Goal: Register for event/course

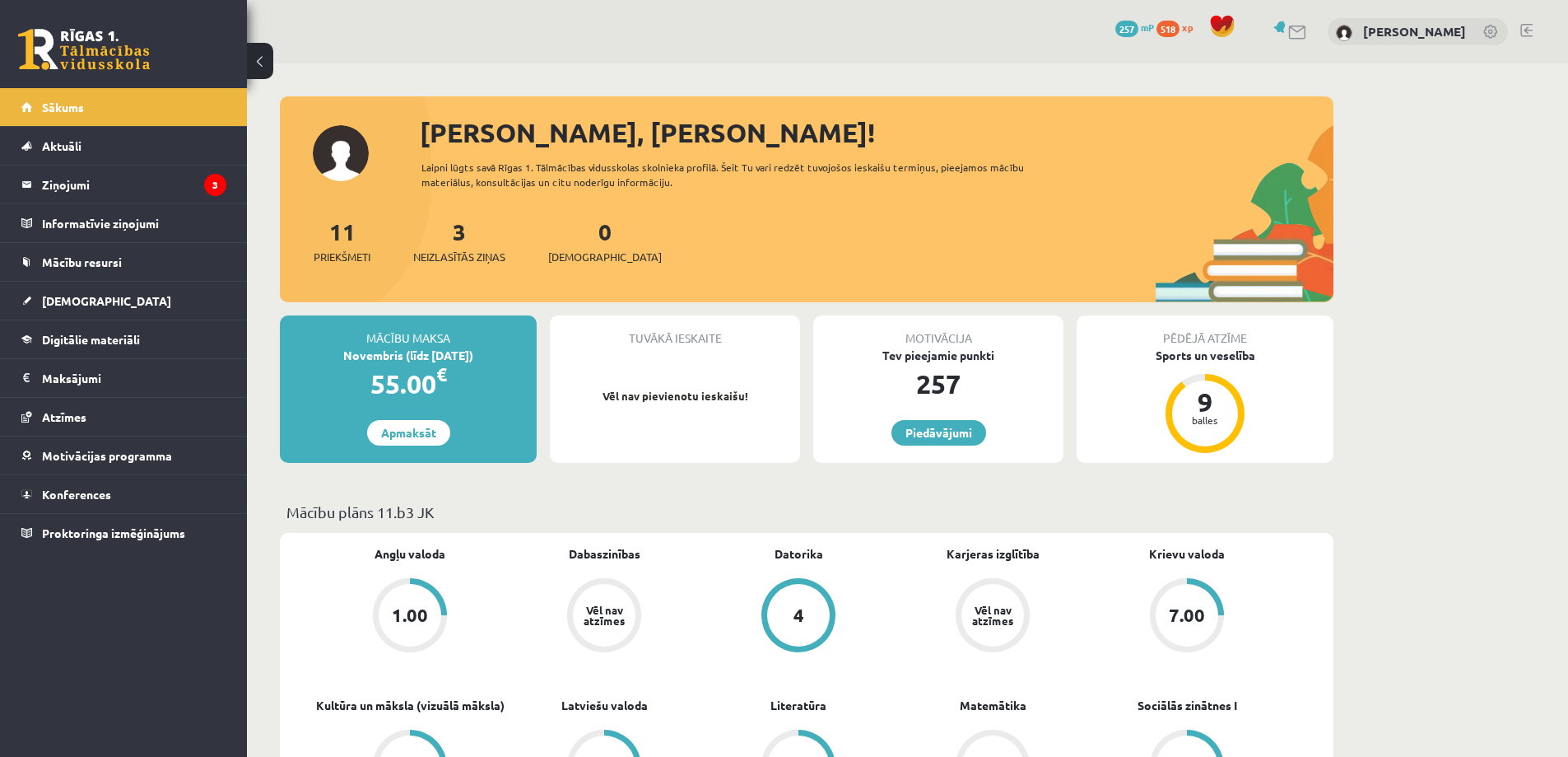
click at [459, 248] on div "3 Neizlasītās ziņas" at bounding box center [459, 239] width 92 height 51
click at [463, 257] on span "Neizlasītās ziņas" at bounding box center [459, 257] width 92 height 17
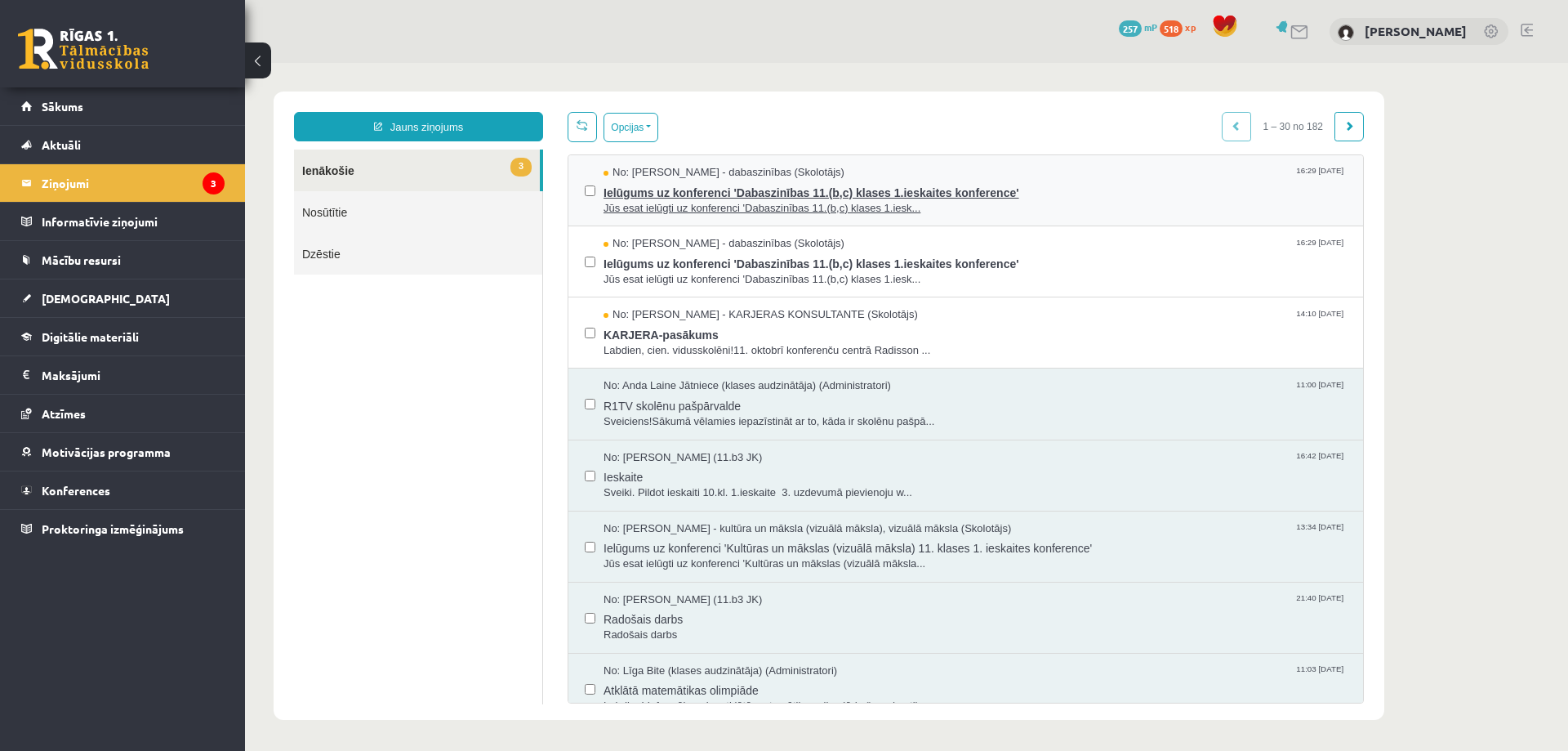
click at [867, 201] on span "Jūs esat ielūgti uz konferenci 'Dabaszinības 11.(b,c) klases 1.iesk..." at bounding box center [975, 209] width 743 height 16
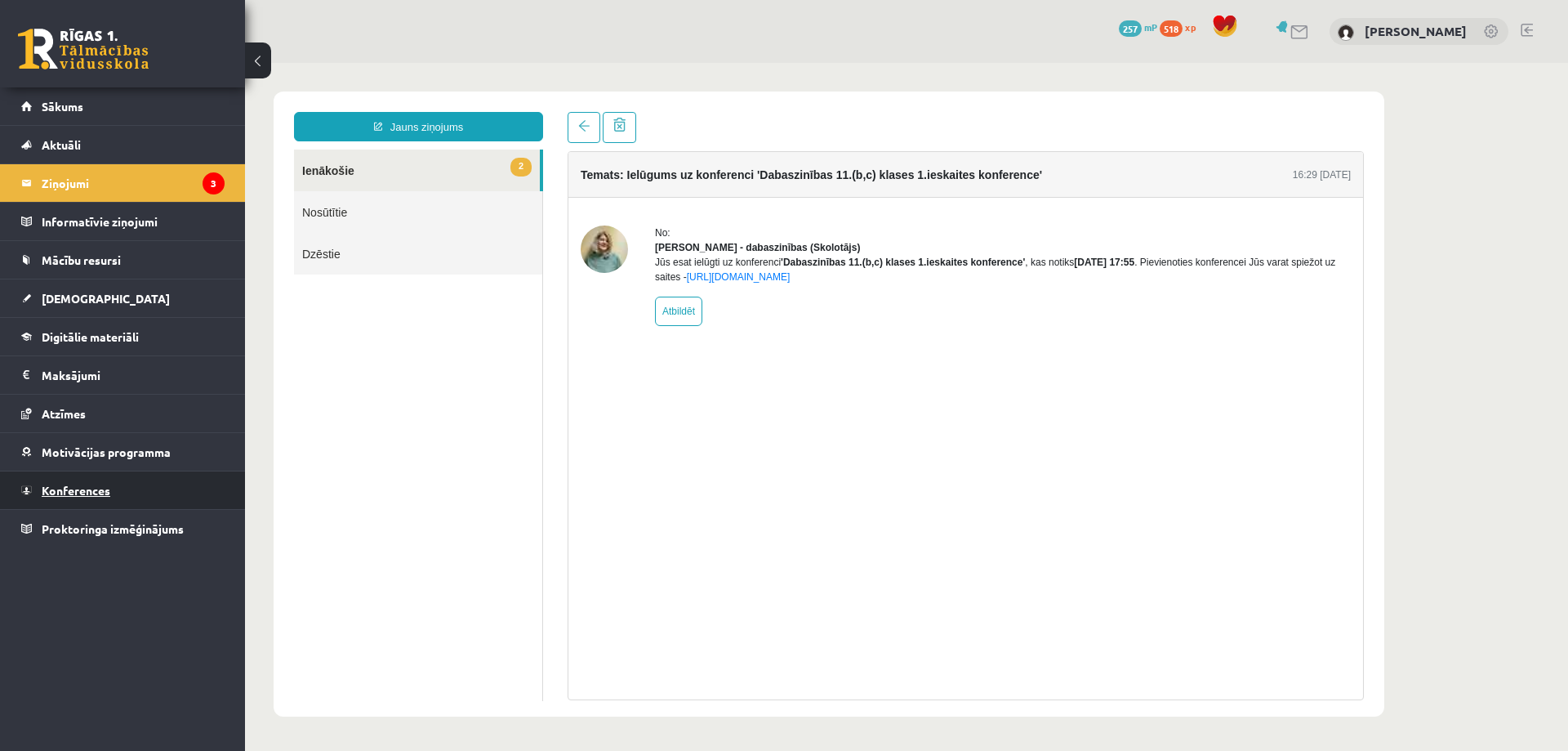
click at [93, 492] on span "Konferences" at bounding box center [75, 490] width 69 height 15
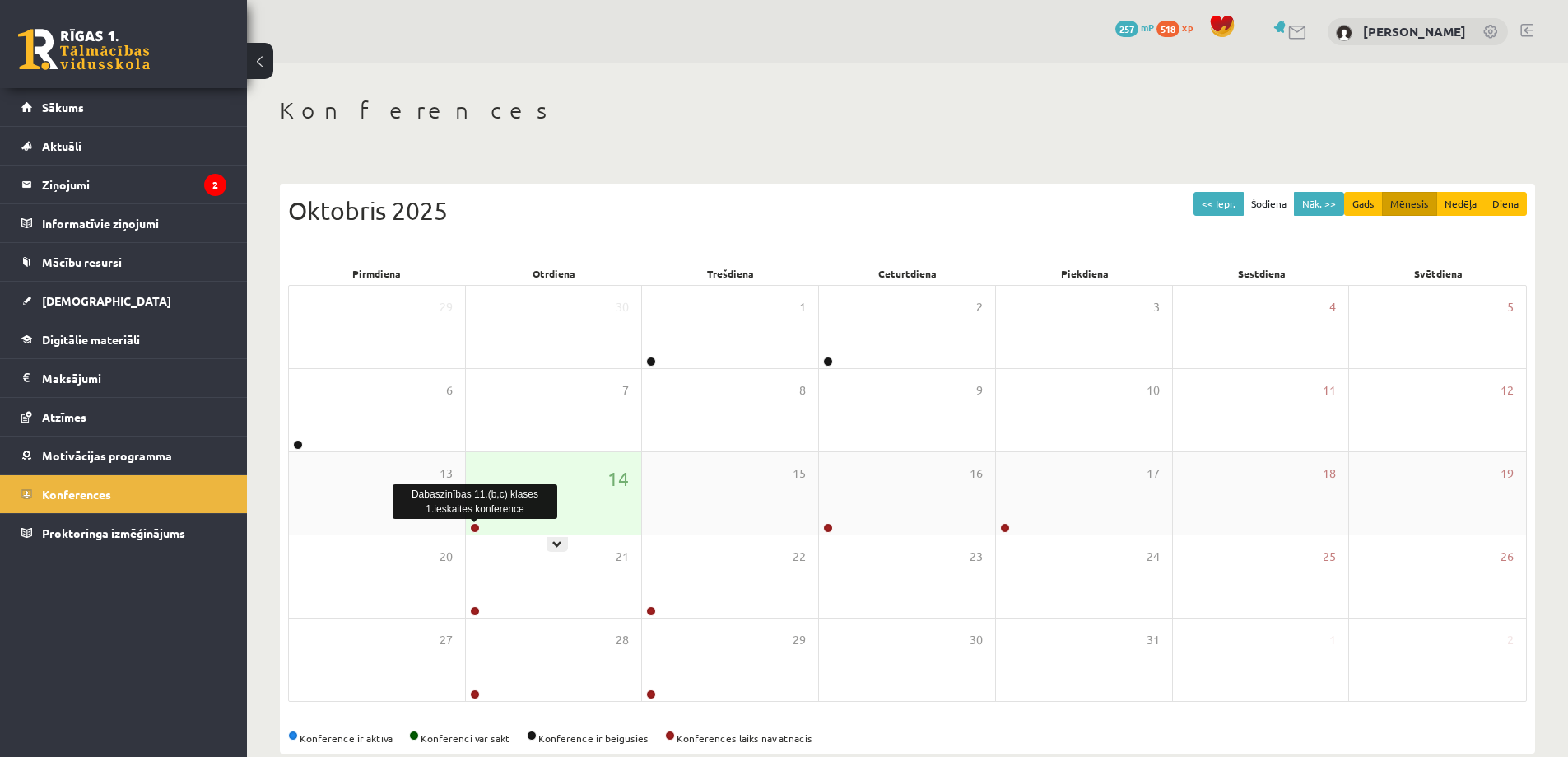
click at [478, 525] on link at bounding box center [475, 527] width 10 height 10
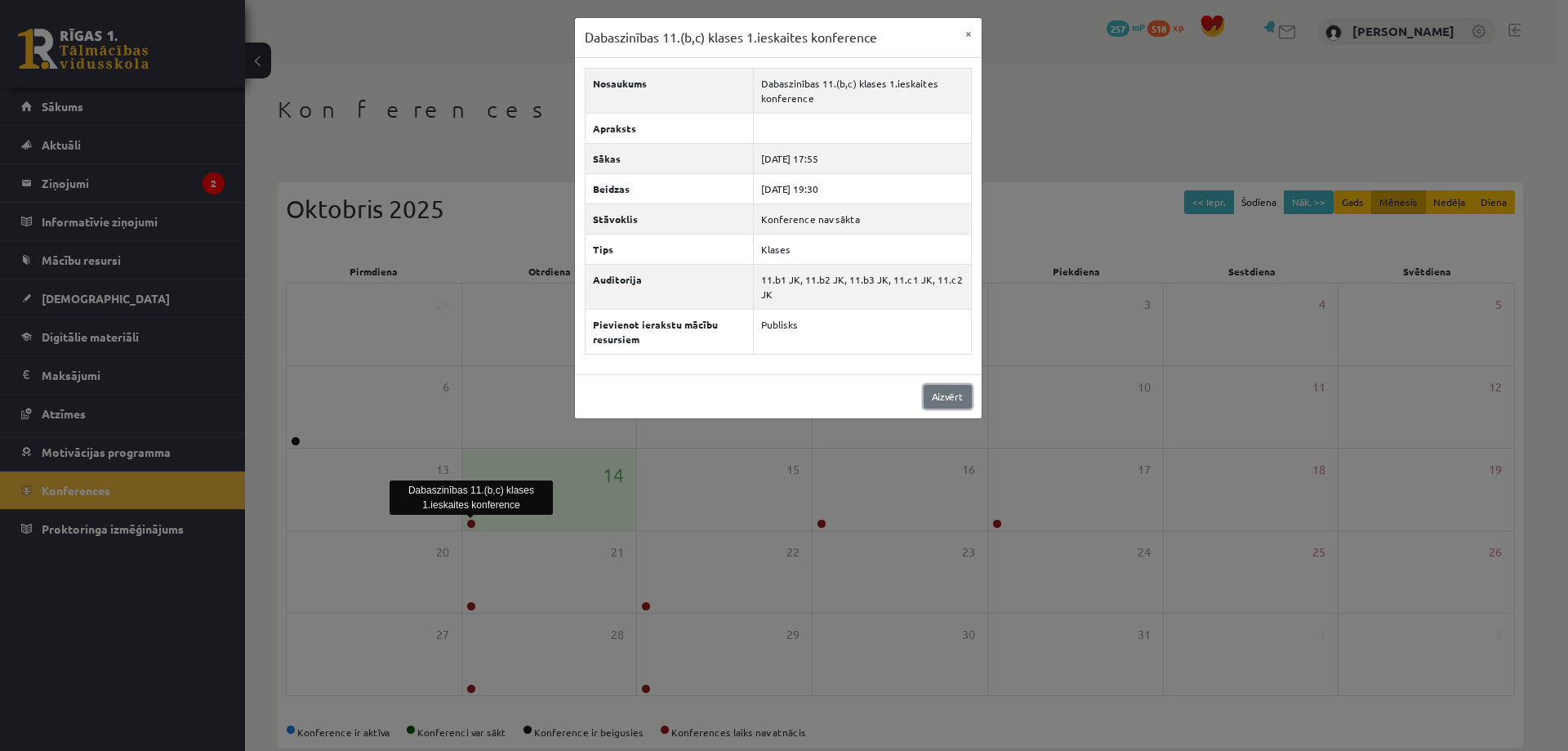
click at [938, 400] on link "Aizvērt" at bounding box center [948, 397] width 48 height 24
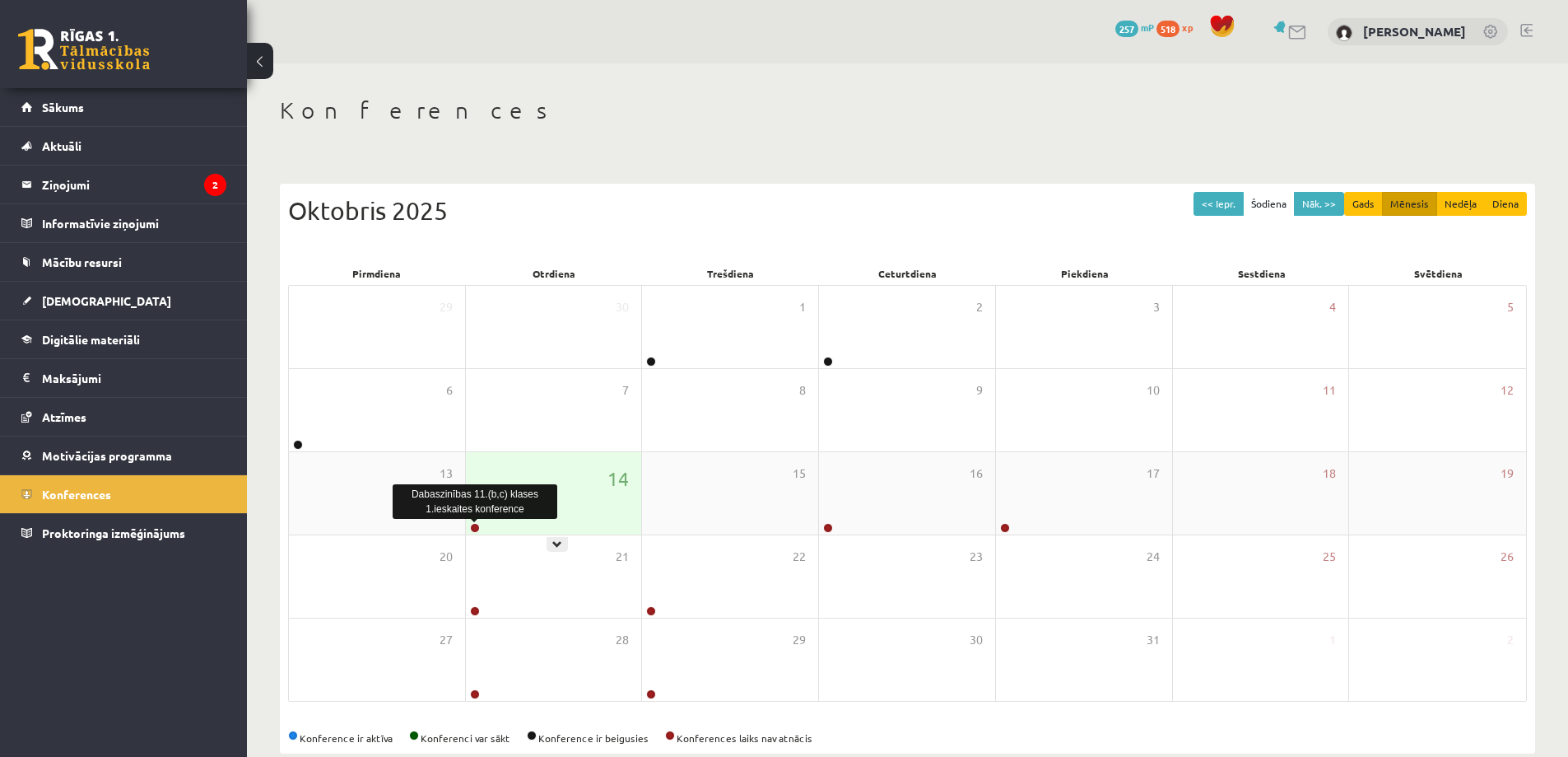
click at [474, 532] on link at bounding box center [475, 527] width 10 height 10
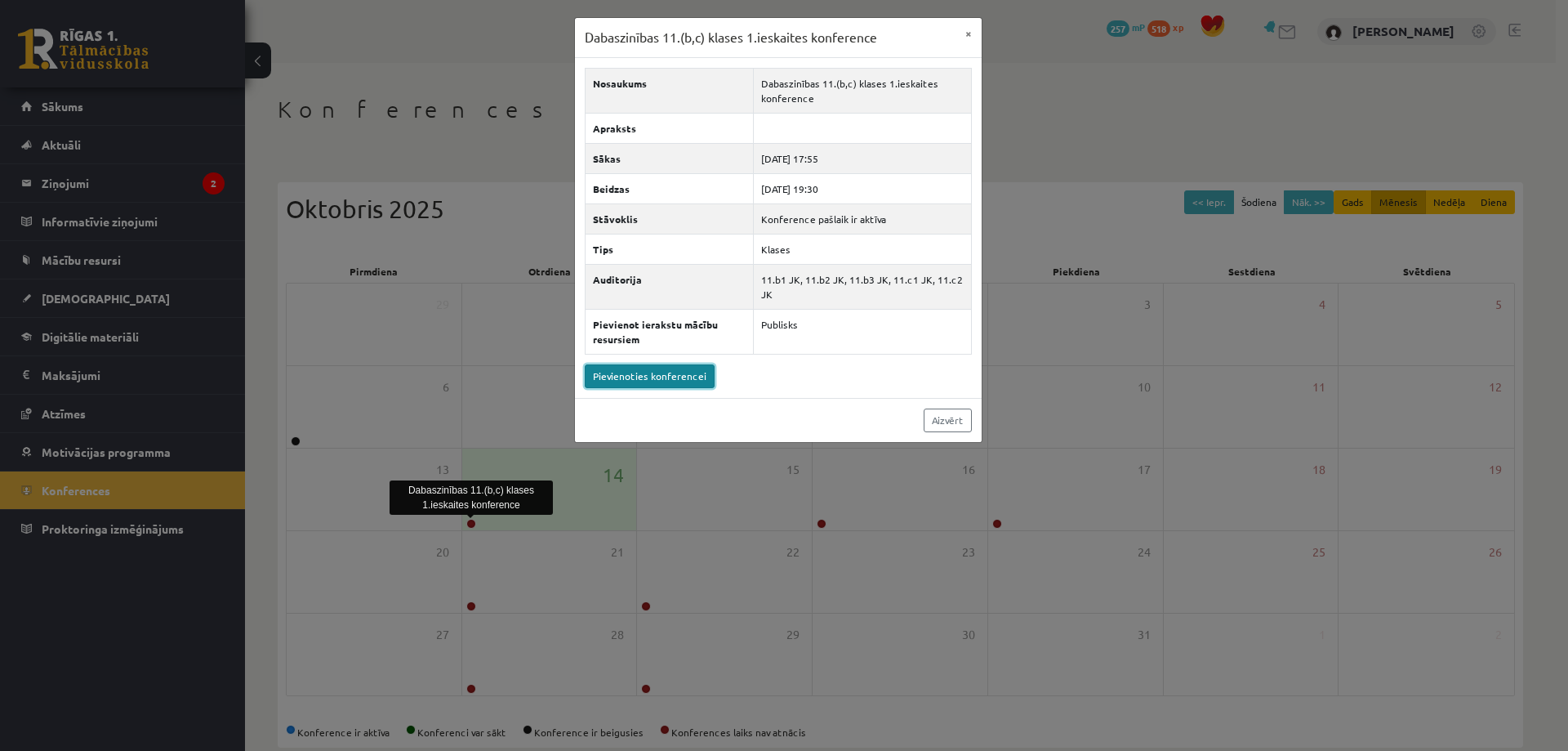
click at [680, 378] on link "Pievienoties konferencei" at bounding box center [649, 376] width 130 height 24
